Goal: Use online tool/utility: Utilize a website feature to perform a specific function

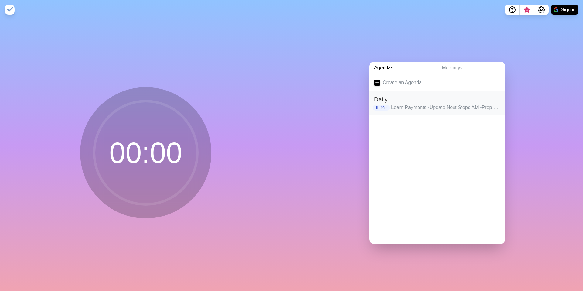
click at [395, 99] on h2 "Daily" at bounding box center [437, 99] width 126 height 9
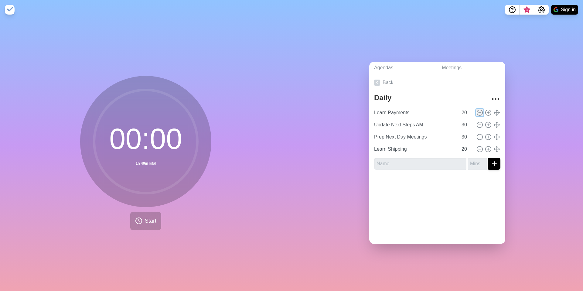
click at [476, 111] on icon at bounding box center [479, 112] width 7 height 7
type input "Update Next Steps AM"
type input "30"
type input "Prep Next Day Meetings"
type input "Learn Shipping"
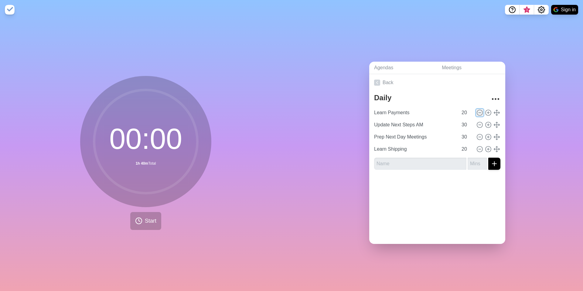
type input "20"
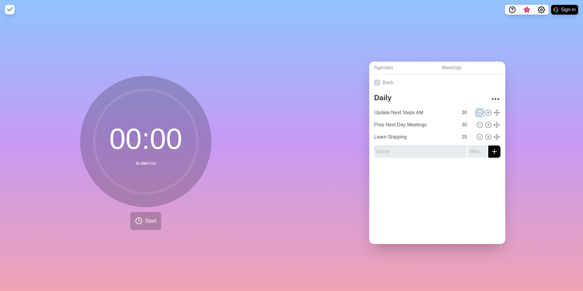
click at [476, 111] on icon at bounding box center [479, 112] width 7 height 7
type input "Prep Next Day Meetings"
type input "Learn Shipping"
type input "20"
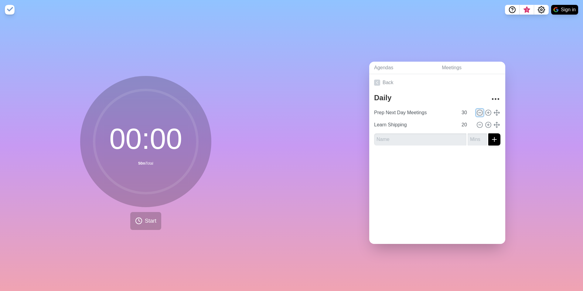
click at [476, 111] on icon at bounding box center [479, 112] width 7 height 7
type input "Learn Shipping"
type input "20"
click at [476, 111] on icon at bounding box center [479, 112] width 7 height 7
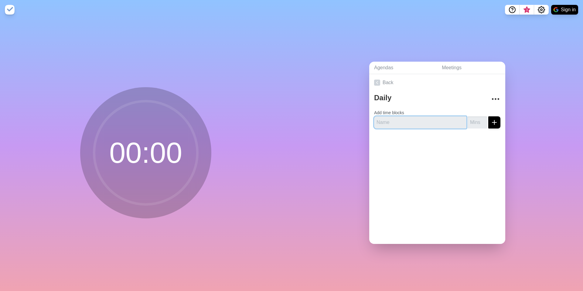
click at [420, 122] on input "text" at bounding box center [420, 122] width 92 height 12
click at [467, 118] on input "number" at bounding box center [476, 122] width 19 height 12
type input "15"
click at [424, 120] on input "text" at bounding box center [420, 122] width 92 height 12
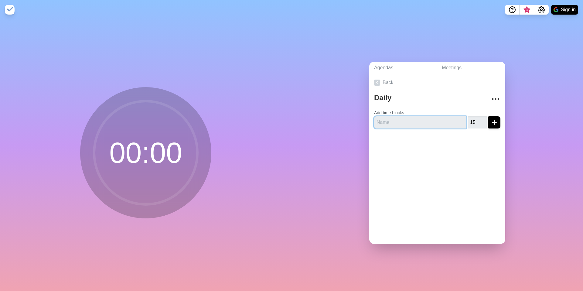
click at [428, 119] on input "text" at bounding box center [420, 122] width 92 height 12
type input "agenda"
click at [488, 116] on button "submit" at bounding box center [494, 122] width 12 height 12
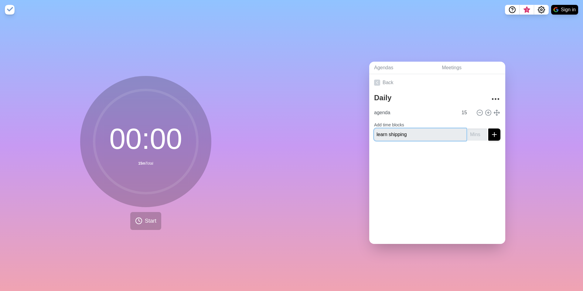
type input "learn shipping"
click at [468, 132] on input "number" at bounding box center [476, 134] width 19 height 12
drag, startPoint x: 410, startPoint y: 133, endPoint x: 340, endPoint y: 132, distance: 69.8
click at [340, 132] on div "Agendas Meetings Back Daily agenda 15 Add time blocks learn shipping" at bounding box center [436, 154] width 291 height 271
type input "shipping strategy cadence"
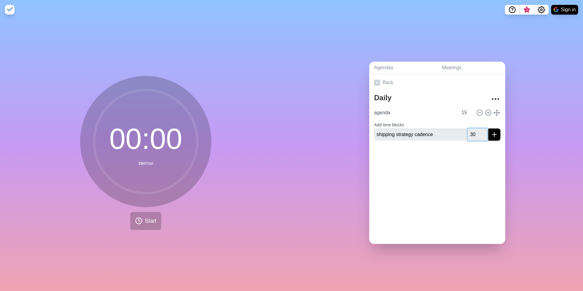
type input "30"
click at [488, 128] on button "submit" at bounding box center [494, 134] width 12 height 12
